Goal: Navigation & Orientation: Find specific page/section

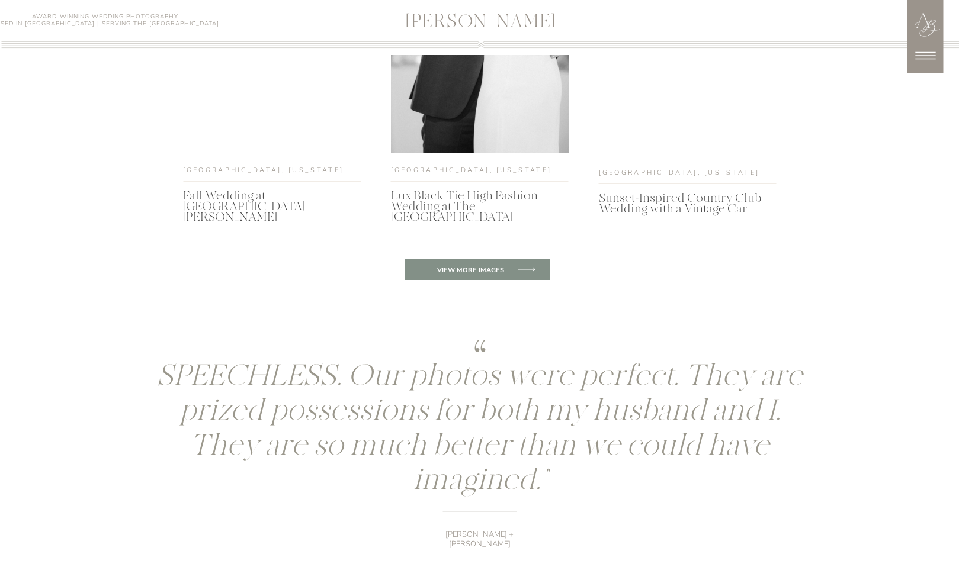
scroll to position [4448, 0]
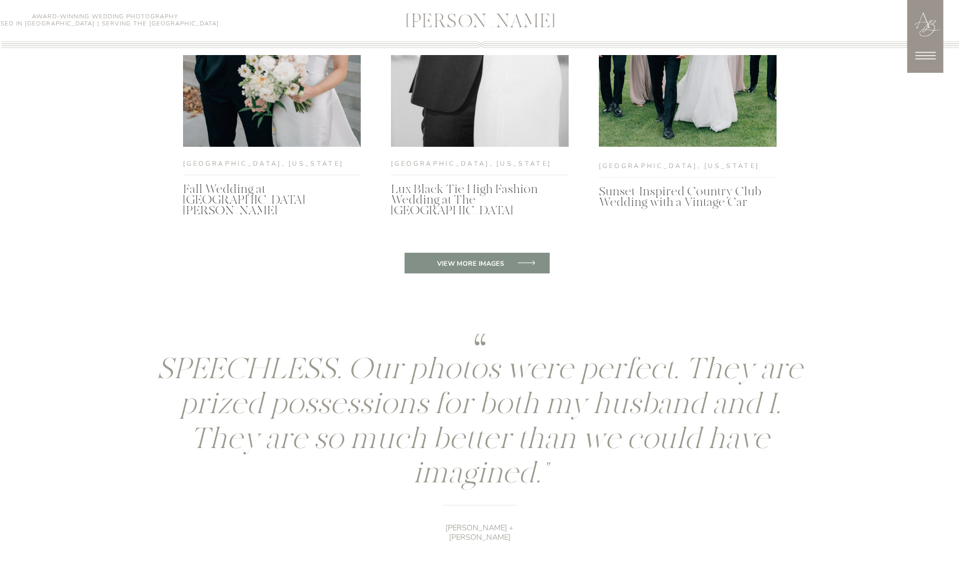
click at [921, 61] on icon at bounding box center [925, 56] width 30 height 30
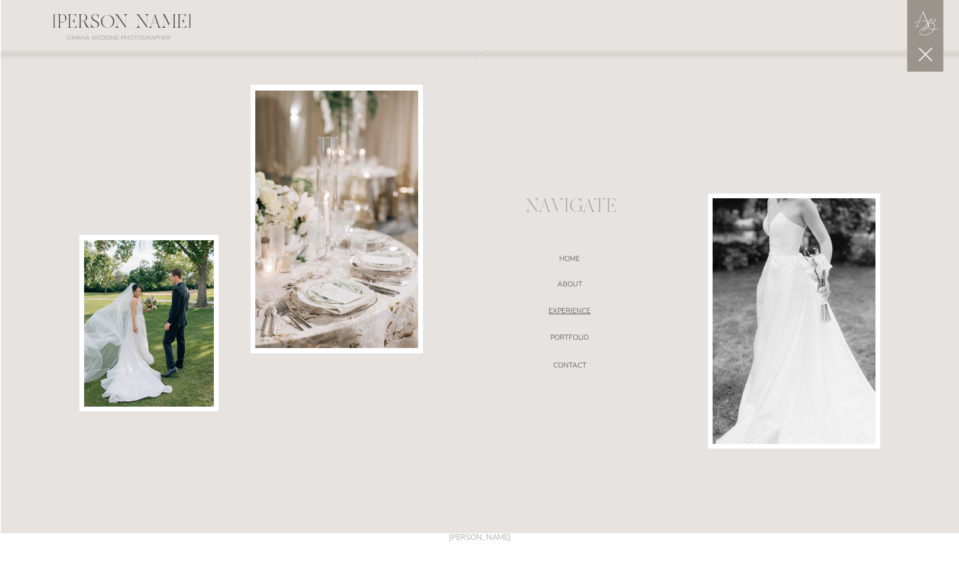
click at [567, 313] on nav "EXPERIENCE" at bounding box center [569, 313] width 251 height 12
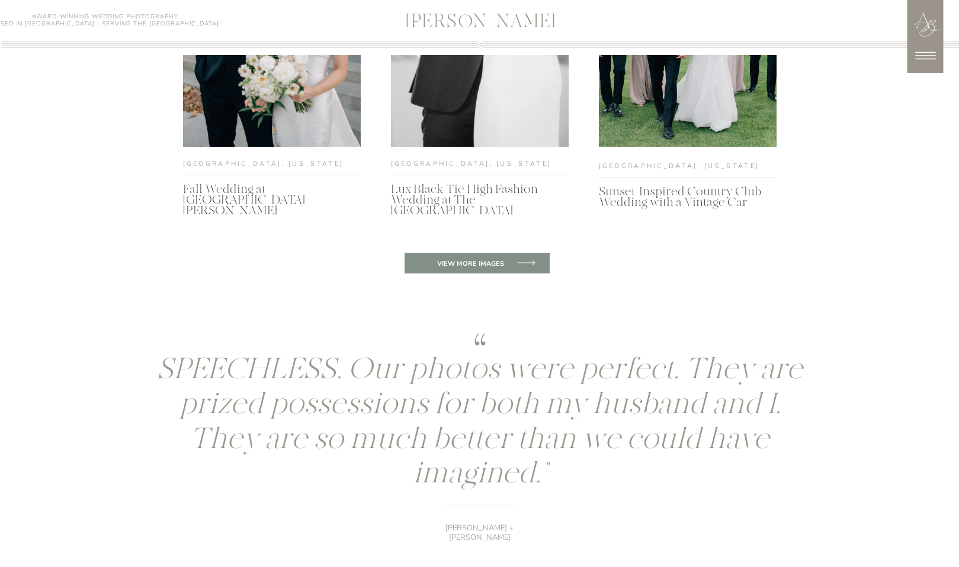
scroll to position [4501, 0]
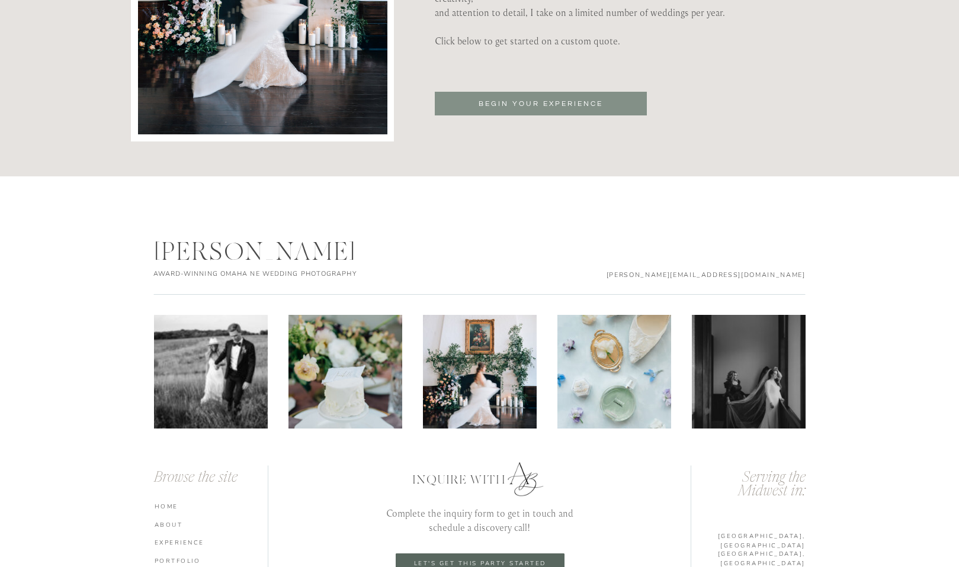
scroll to position [4071, 0]
click at [550, 107] on p "BEGIN YOUR EXPERIENCE" at bounding box center [541, 105] width 162 height 12
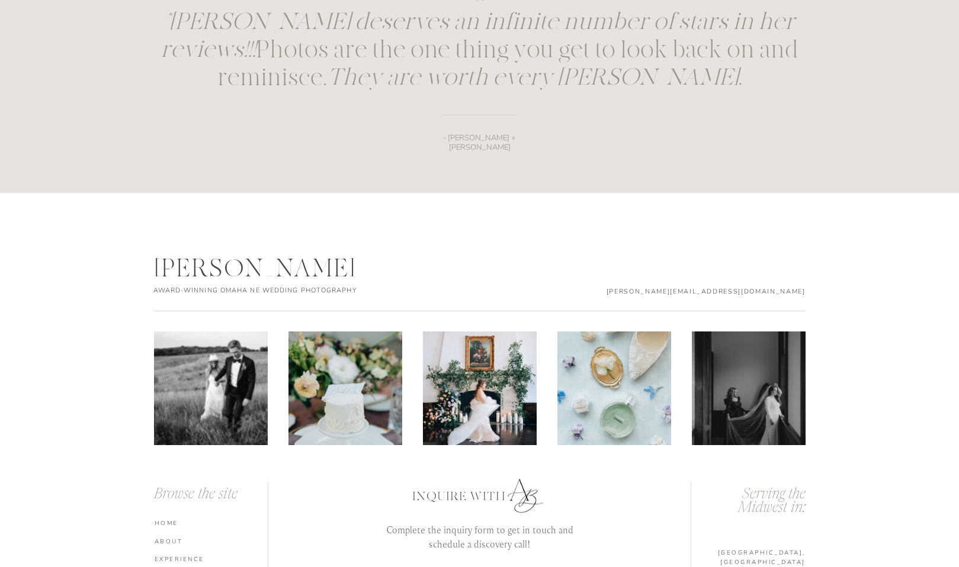
scroll to position [1729, 0]
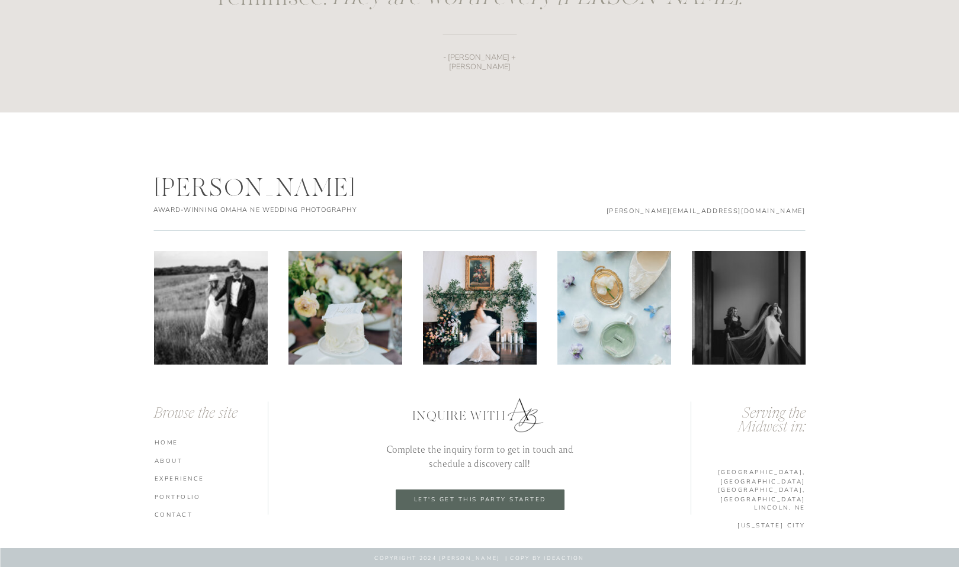
click at [165, 461] on nav "ABOUT" at bounding box center [213, 461] width 117 height 8
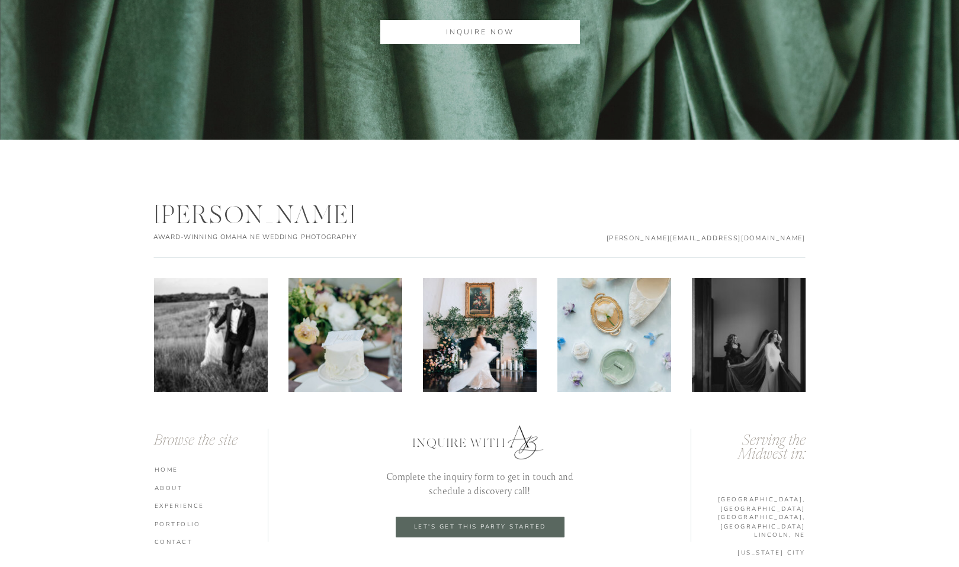
scroll to position [3794, 0]
click at [464, 388] on img at bounding box center [480, 336] width 114 height 114
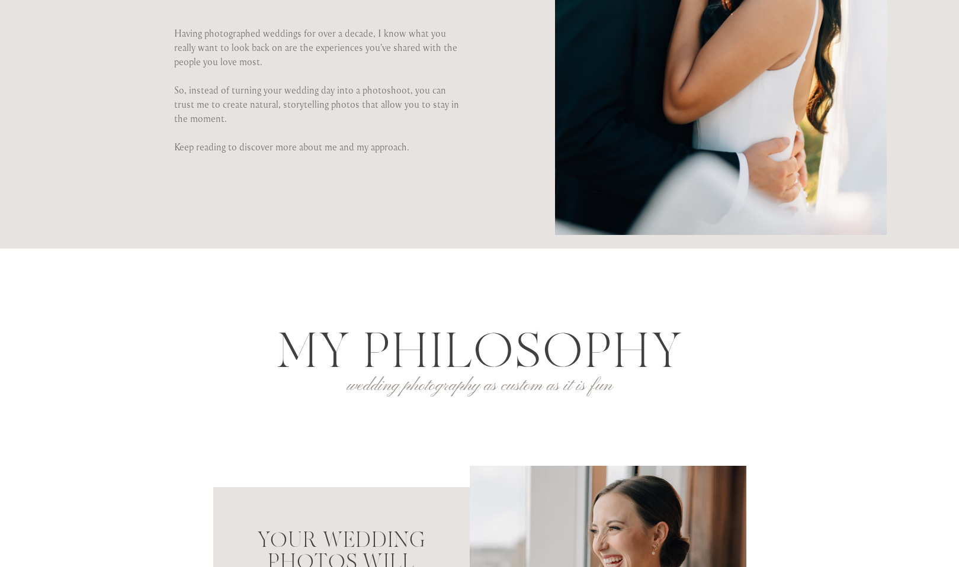
scroll to position [0, 0]
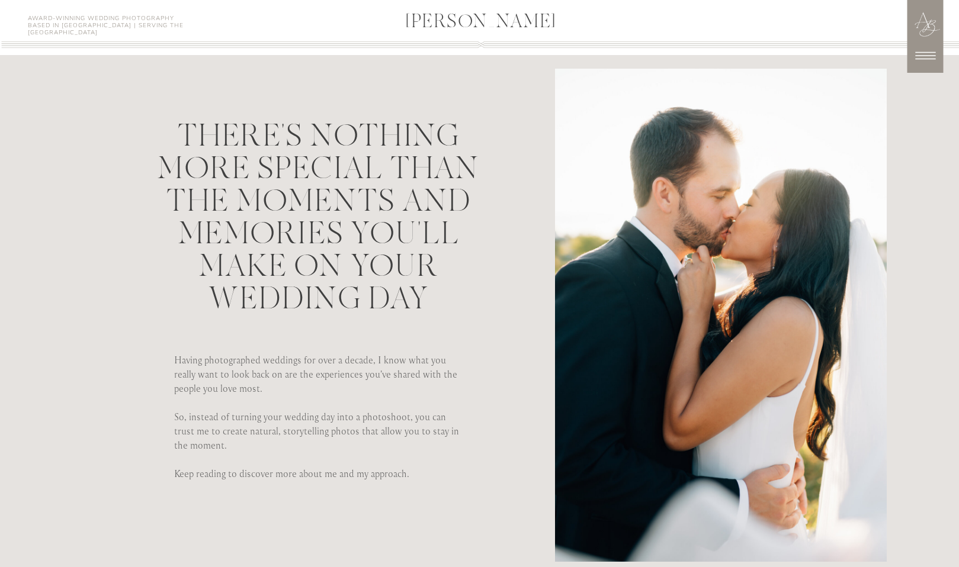
click at [926, 60] on icon at bounding box center [925, 56] width 30 height 30
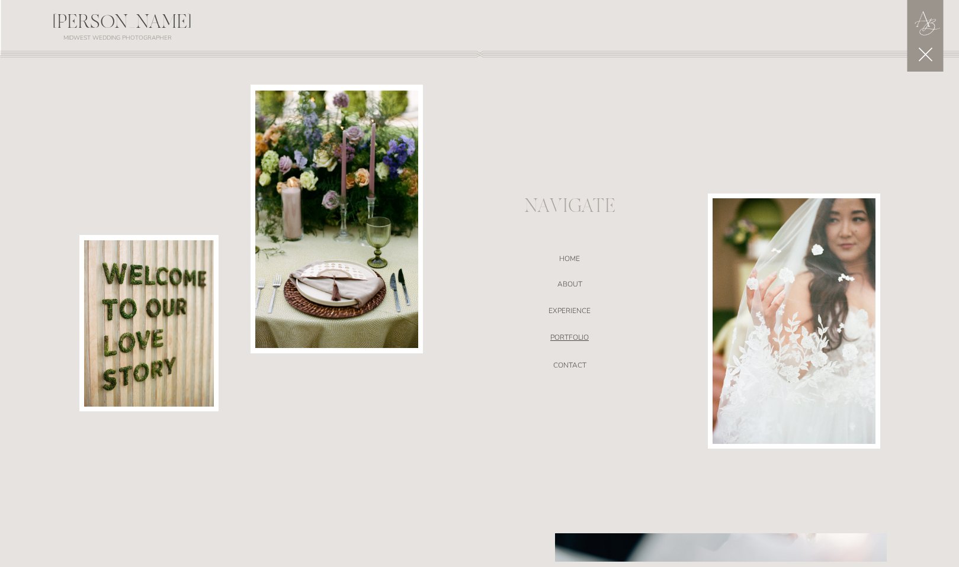
click at [573, 335] on nav "portfolio" at bounding box center [569, 339] width 251 height 12
